Goal: Information Seeking & Learning: Learn about a topic

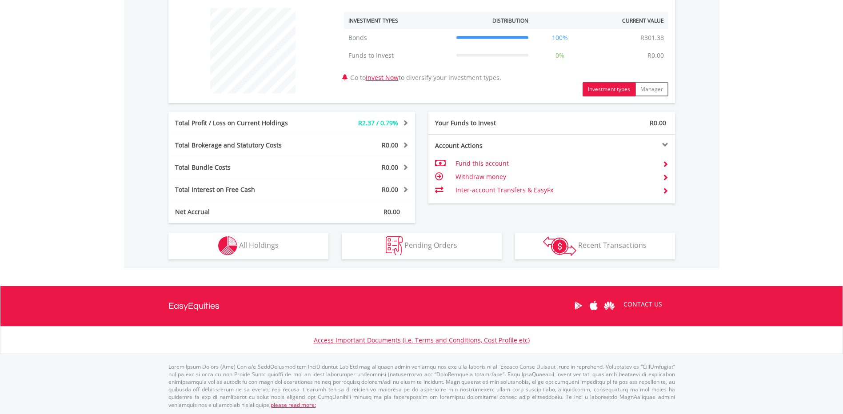
scroll to position [338, 0]
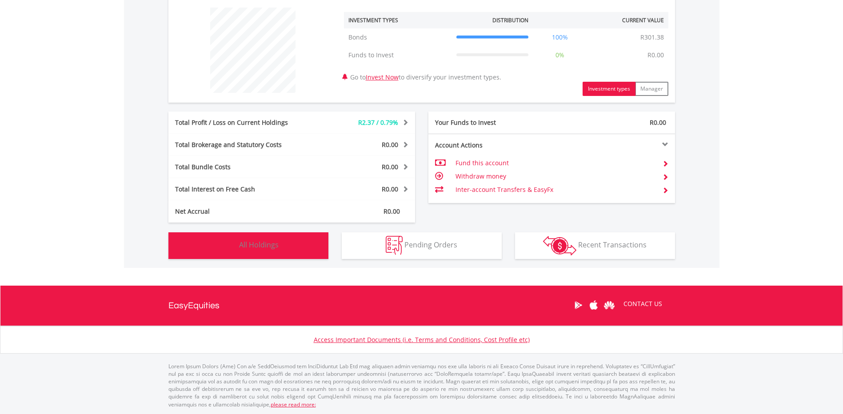
click at [295, 242] on button "Holdings All Holdings" at bounding box center [248, 245] width 160 height 27
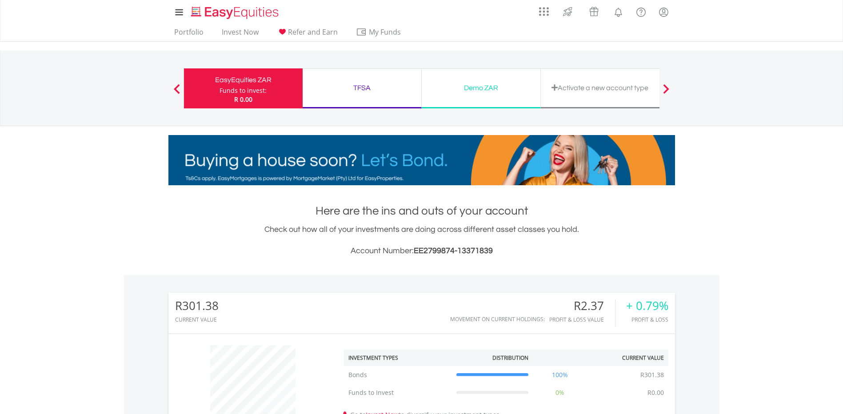
scroll to position [0, 0]
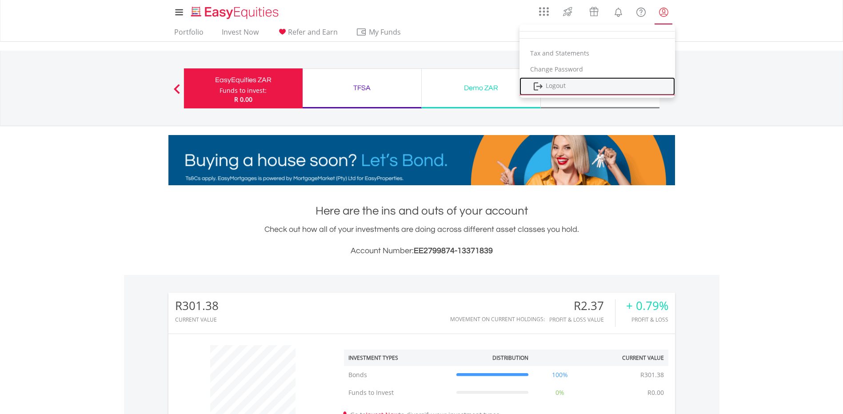
click at [553, 81] on link "Logout" at bounding box center [598, 86] width 156 height 18
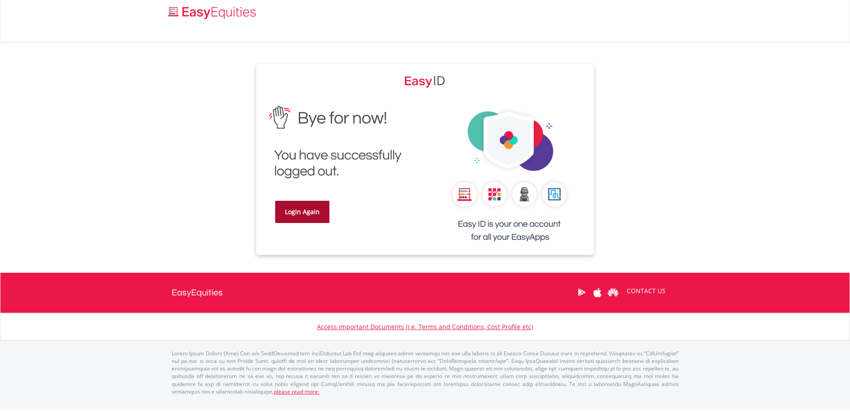
click at [318, 215] on link "Login Again" at bounding box center [302, 212] width 54 height 22
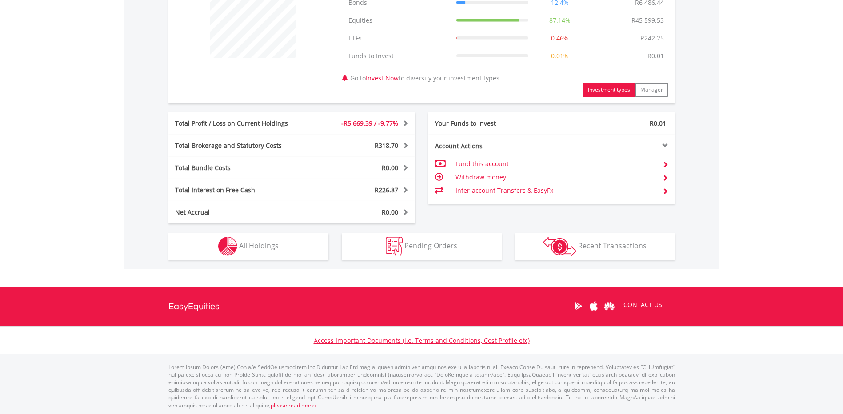
scroll to position [372, 0]
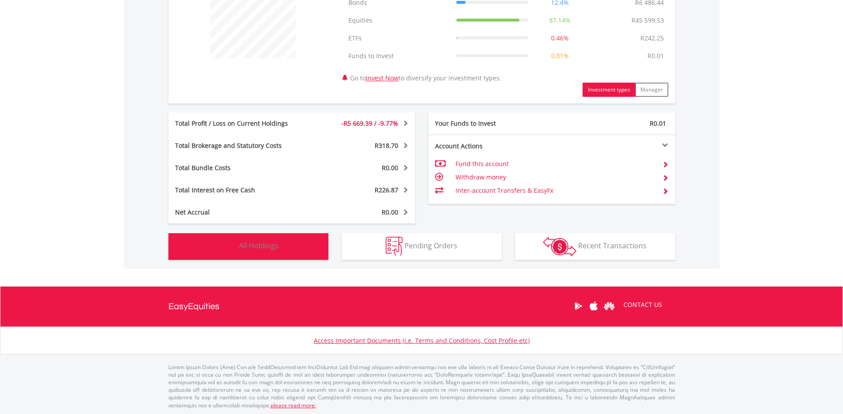
click at [257, 244] on span "All Holdings" at bounding box center [259, 246] width 40 height 10
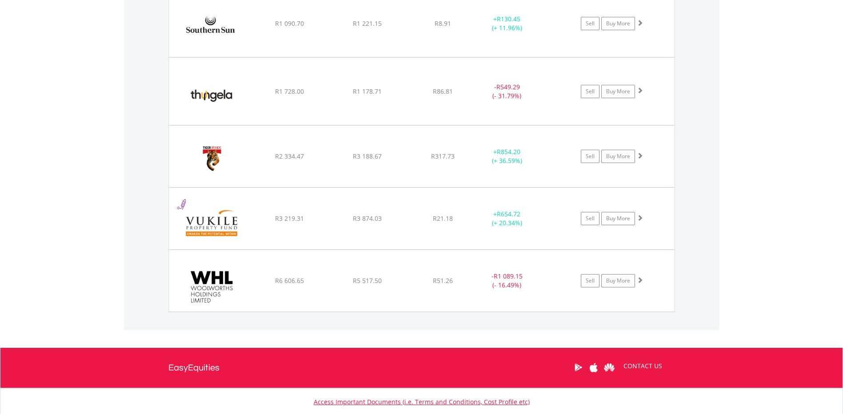
scroll to position [1653, 0]
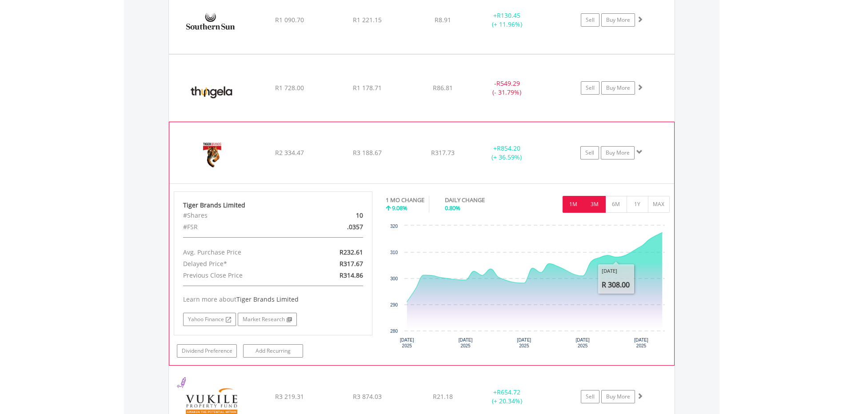
click at [598, 206] on button "3M" at bounding box center [595, 204] width 22 height 17
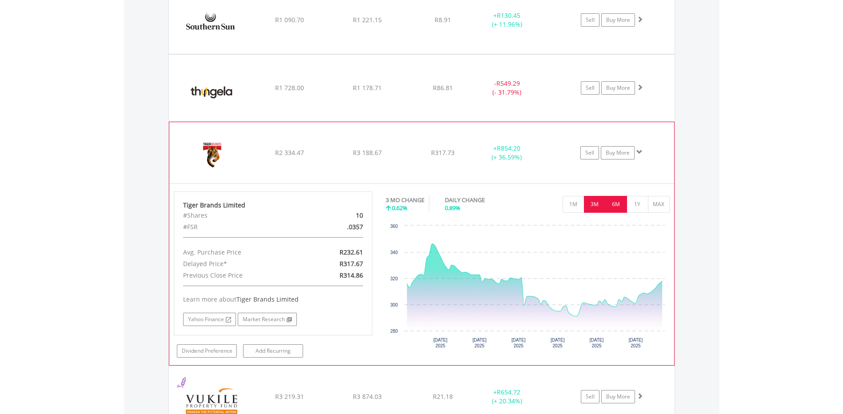
click at [621, 207] on button "6M" at bounding box center [616, 204] width 22 height 17
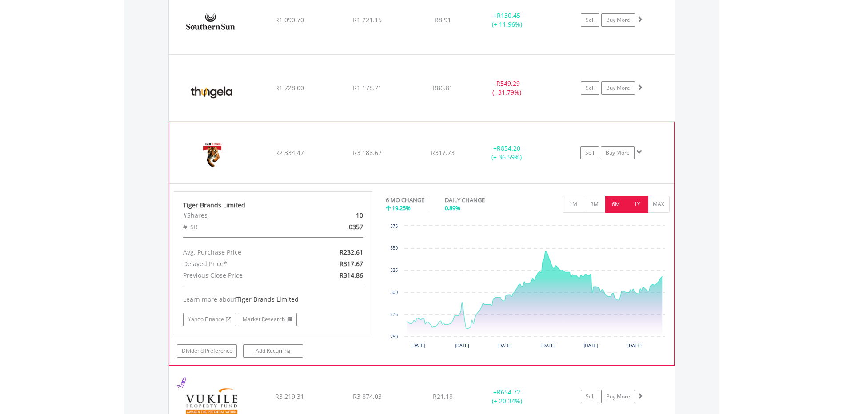
click at [635, 203] on button "1Y" at bounding box center [638, 204] width 22 height 17
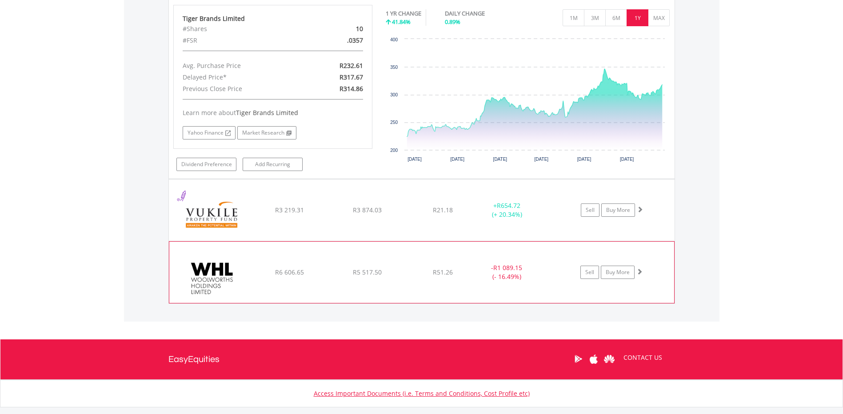
scroll to position [1840, 0]
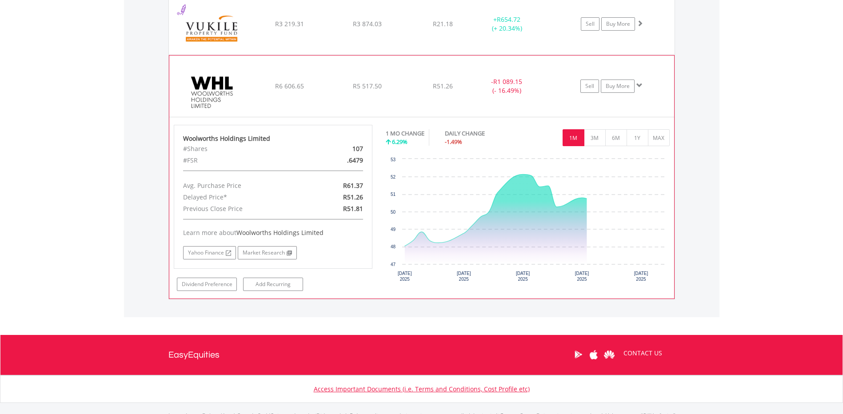
scroll to position [2026, 0]
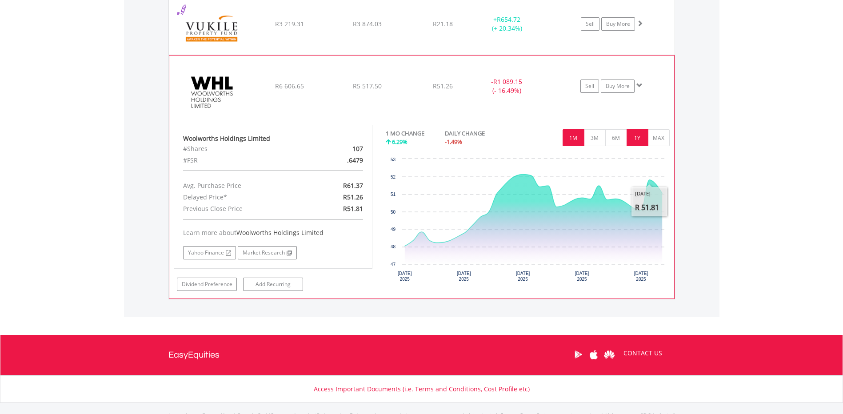
click at [635, 140] on button "1Y" at bounding box center [638, 137] width 22 height 17
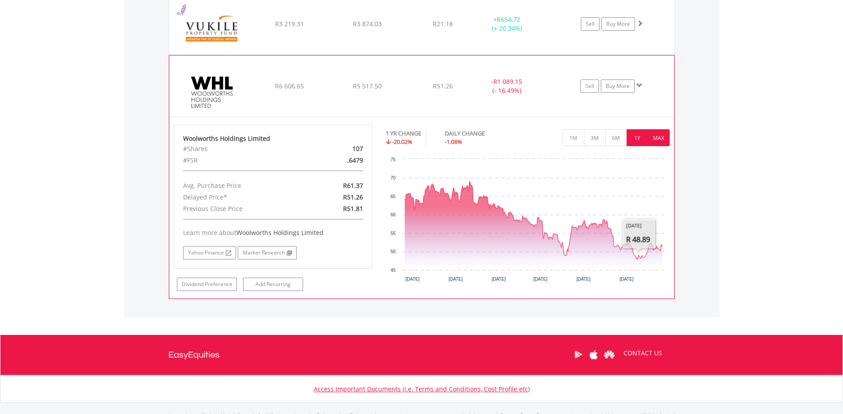
click at [662, 140] on button "MAX" at bounding box center [659, 137] width 22 height 17
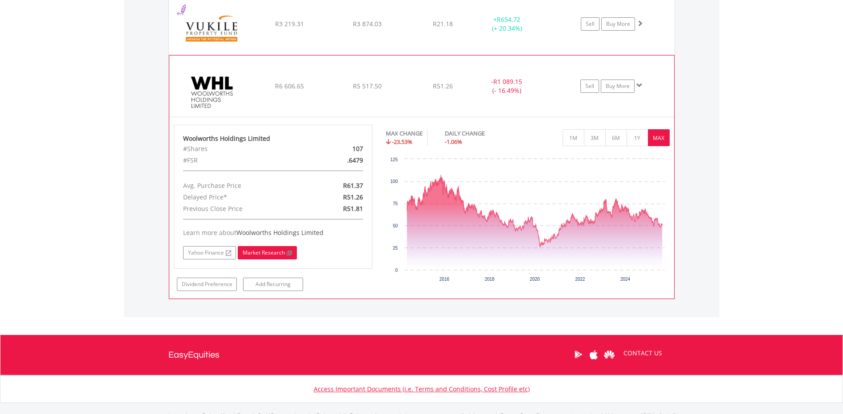
click at [270, 252] on link "Market Research" at bounding box center [267, 252] width 59 height 13
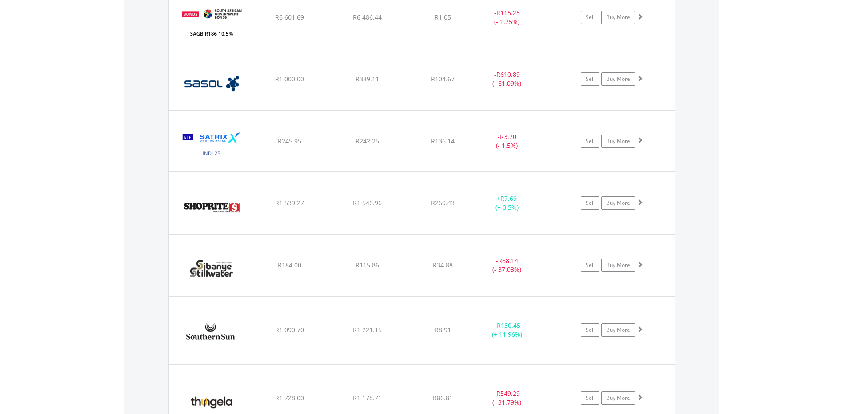
scroll to position [1343, 0]
